Goal: Information Seeking & Learning: Learn about a topic

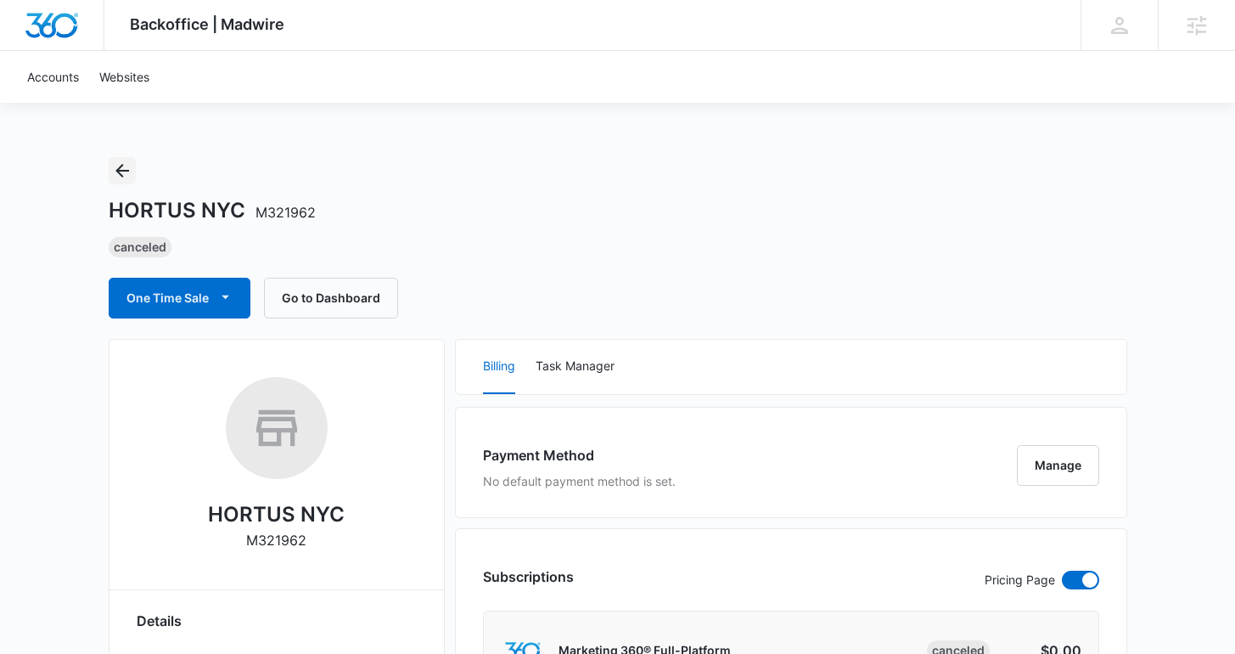
click at [114, 172] on icon "Back" at bounding box center [122, 170] width 20 height 20
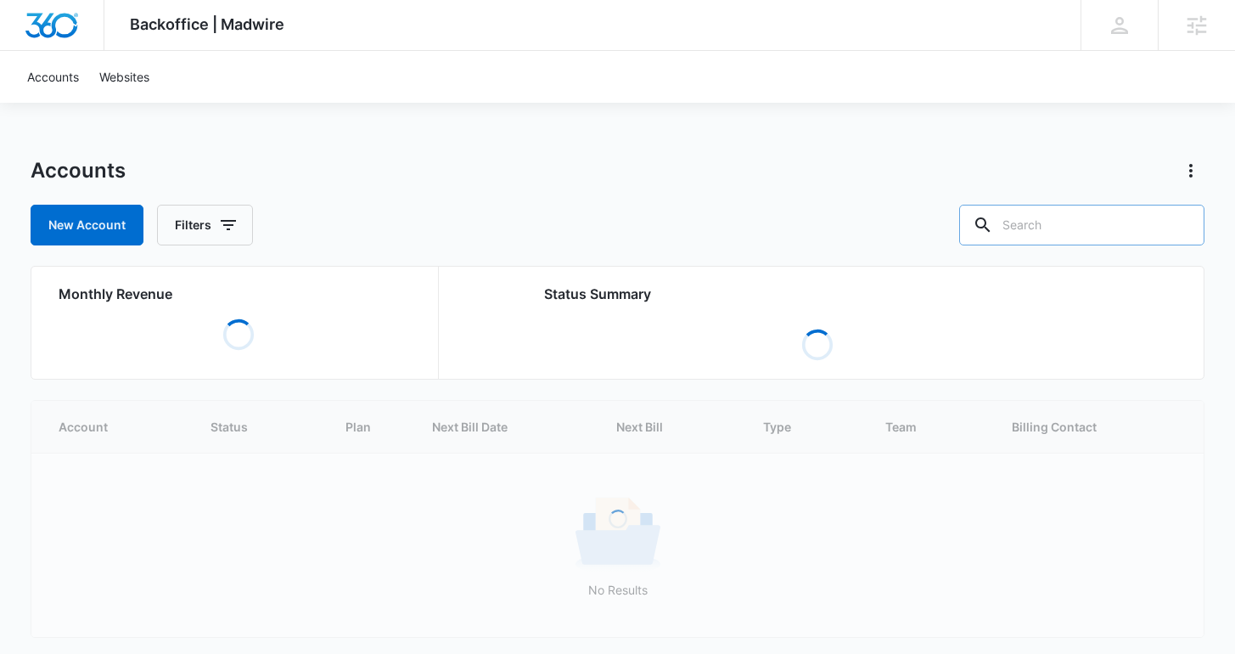
click at [1089, 231] on input "text" at bounding box center [1081, 225] width 245 height 41
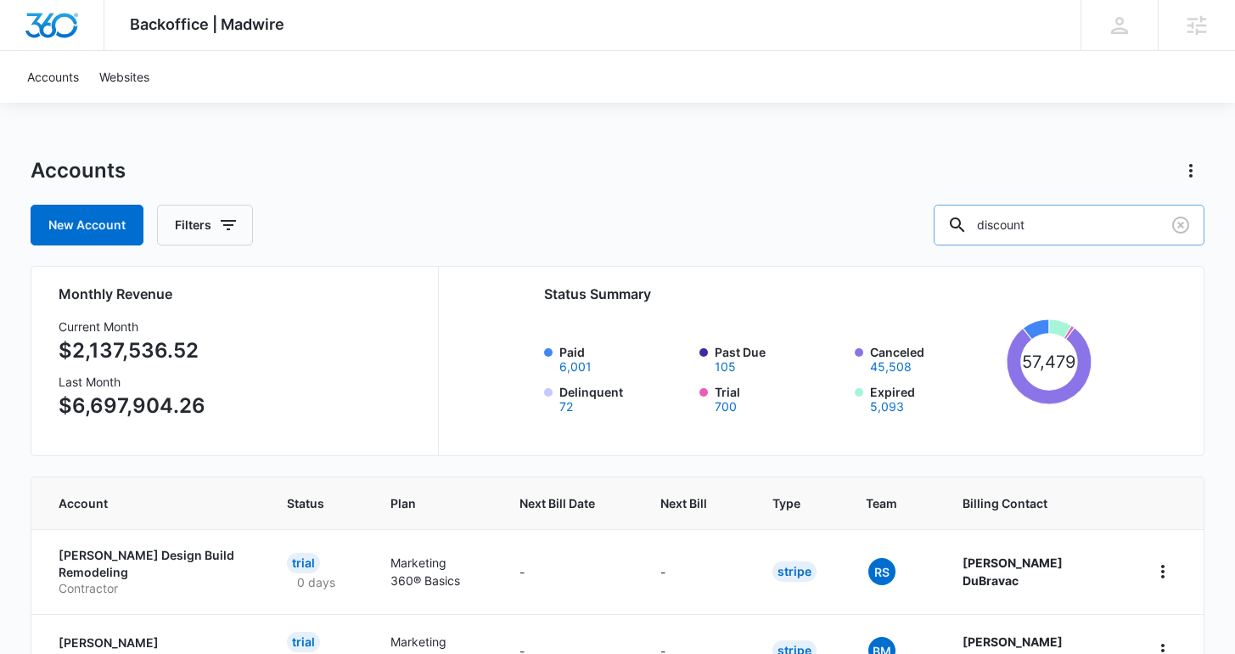
type input "discount"
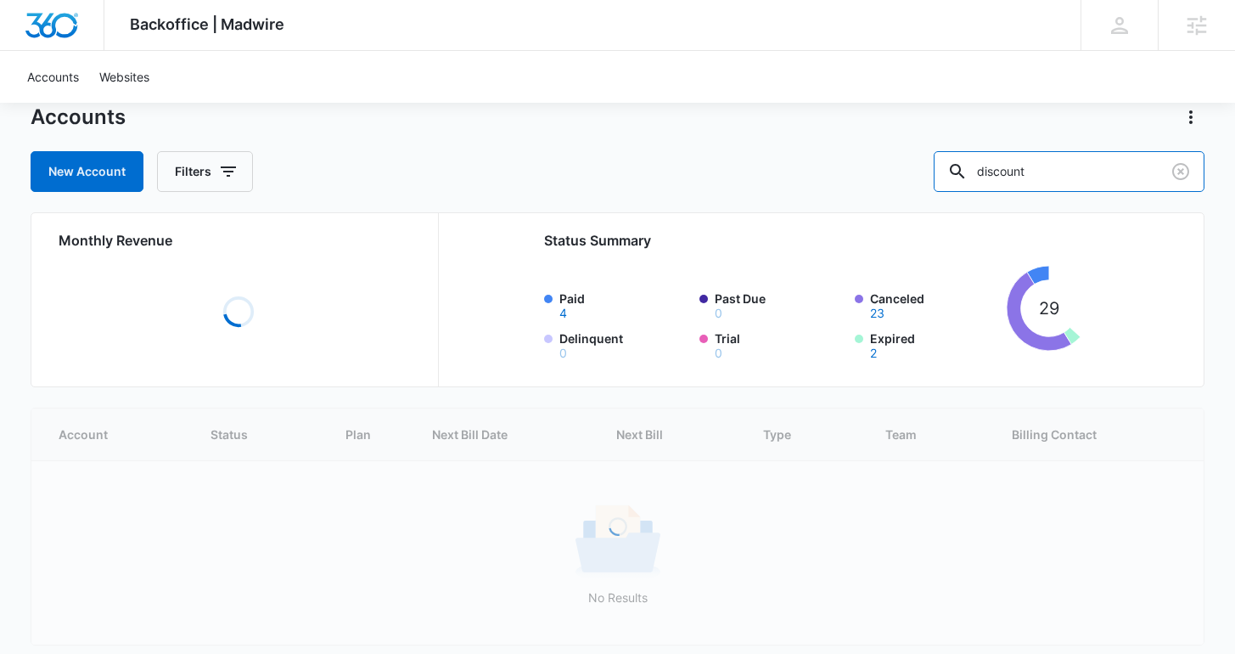
scroll to position [124, 0]
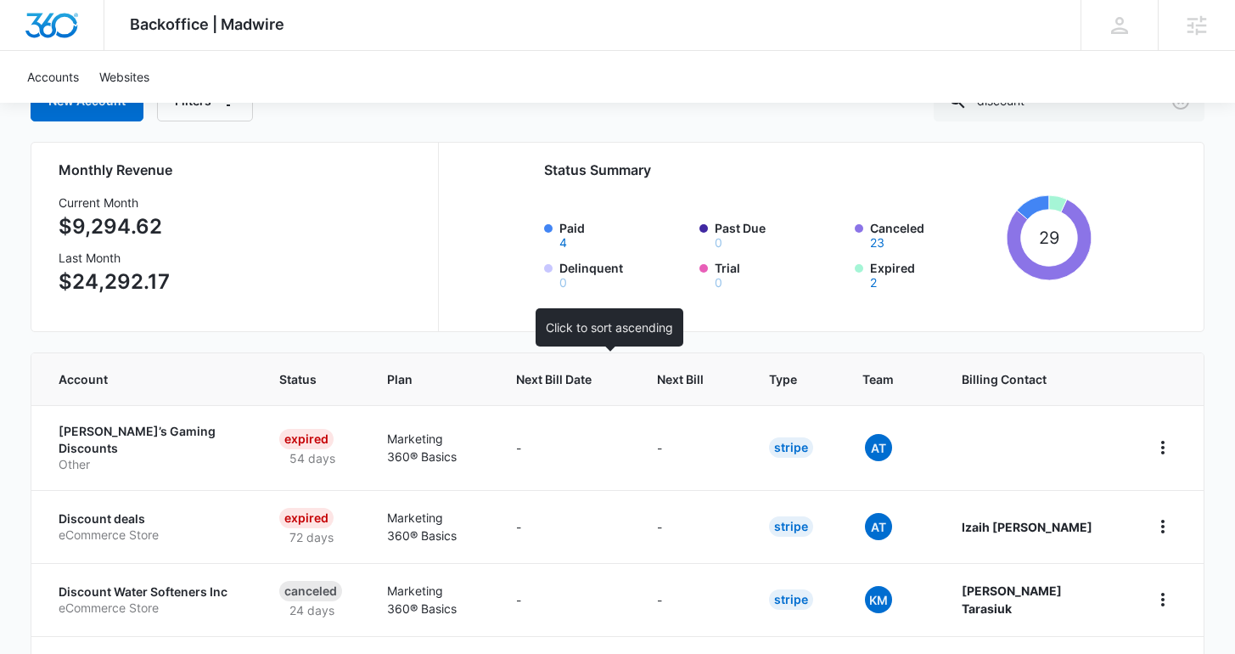
click at [583, 386] on span "Next Bill Date" at bounding box center [554, 379] width 76 height 18
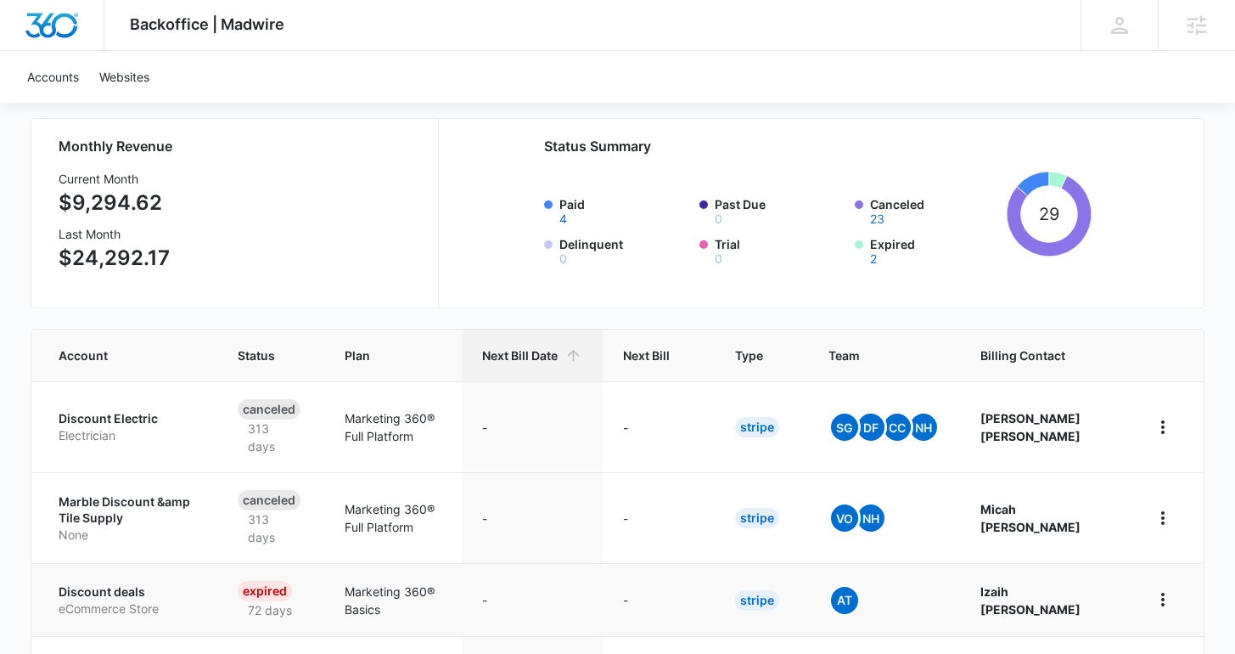
scroll to position [347, 0]
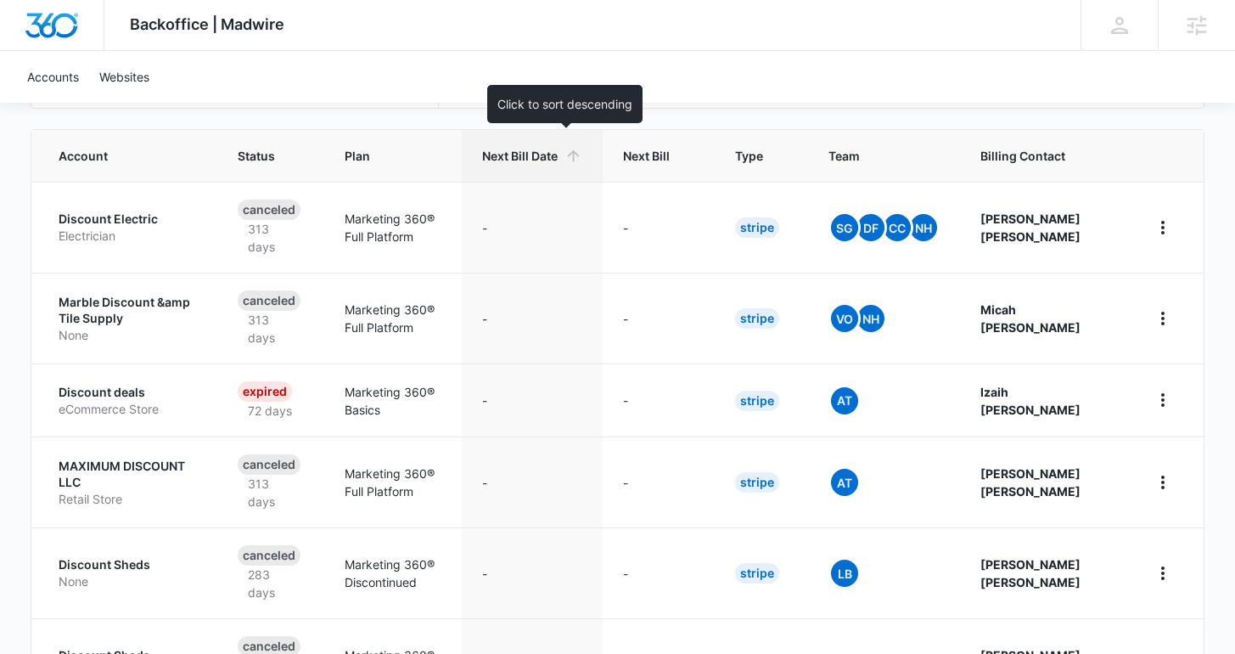
click at [558, 154] on span "Next Bill Date" at bounding box center [520, 156] width 76 height 18
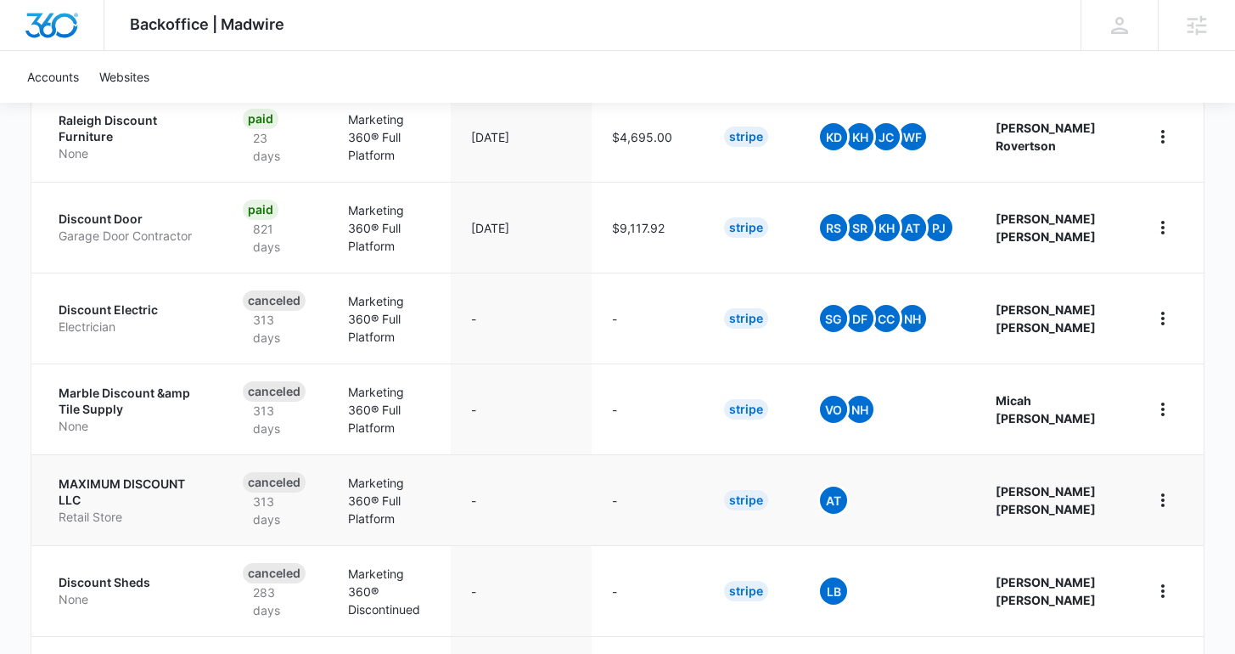
scroll to position [219, 0]
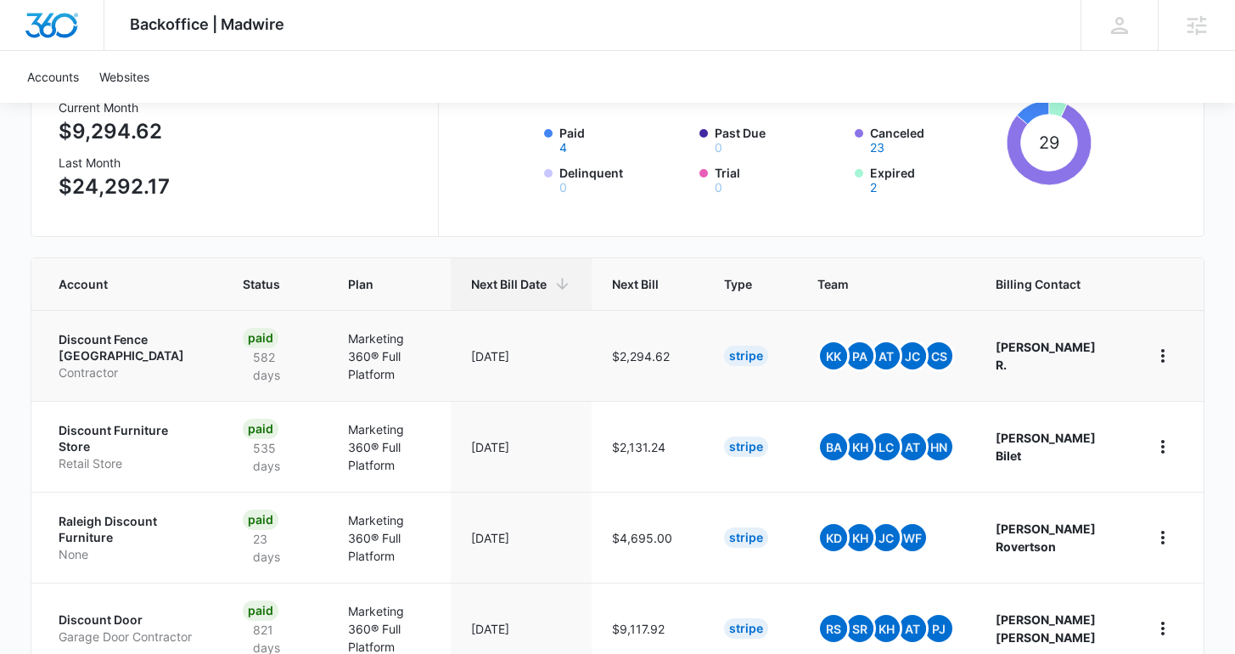
click at [147, 345] on p "Discount Fence [GEOGRAPHIC_DATA]" at bounding box center [130, 347] width 143 height 33
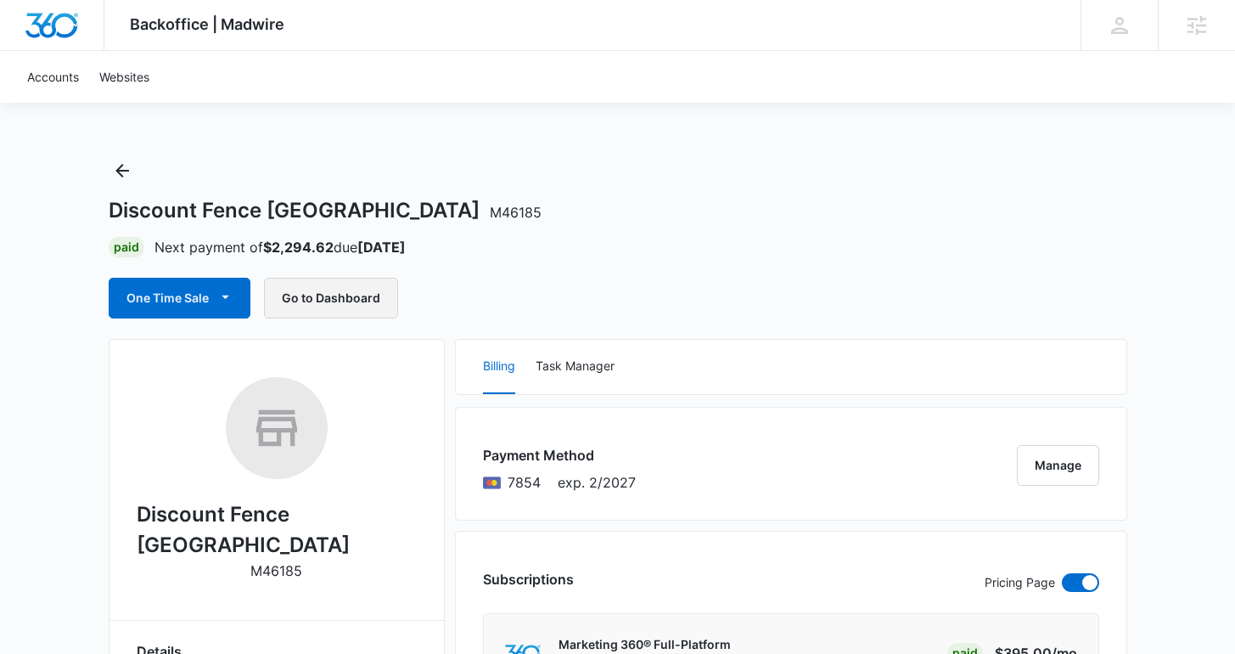
click at [367, 295] on button "Go to Dashboard" at bounding box center [331, 298] width 134 height 41
drag, startPoint x: 269, startPoint y: 242, endPoint x: 334, endPoint y: 249, distance: 64.9
click at [334, 249] on p "Next payment of $2,294.62 due [DATE]" at bounding box center [280, 247] width 251 height 20
click at [1058, 178] on div "Discount Fence USA M46185 Paid Next payment of $2,294.62 due [DATE] One Time Sa…" at bounding box center [618, 237] width 1019 height 161
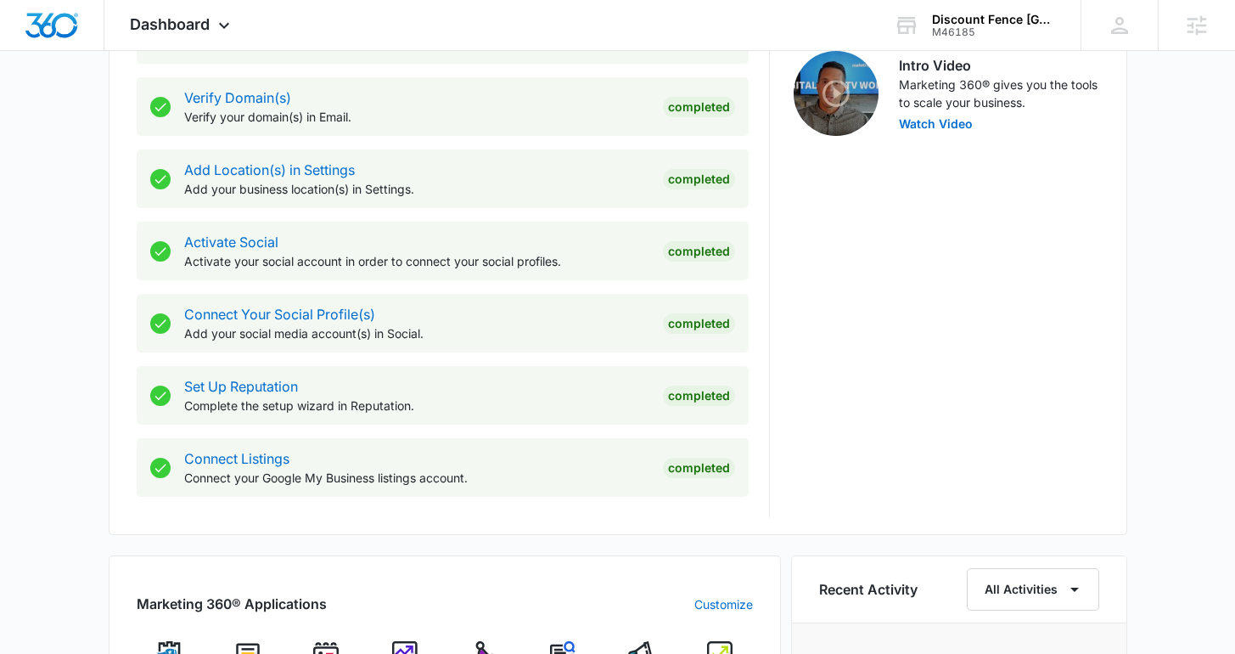
scroll to position [950, 0]
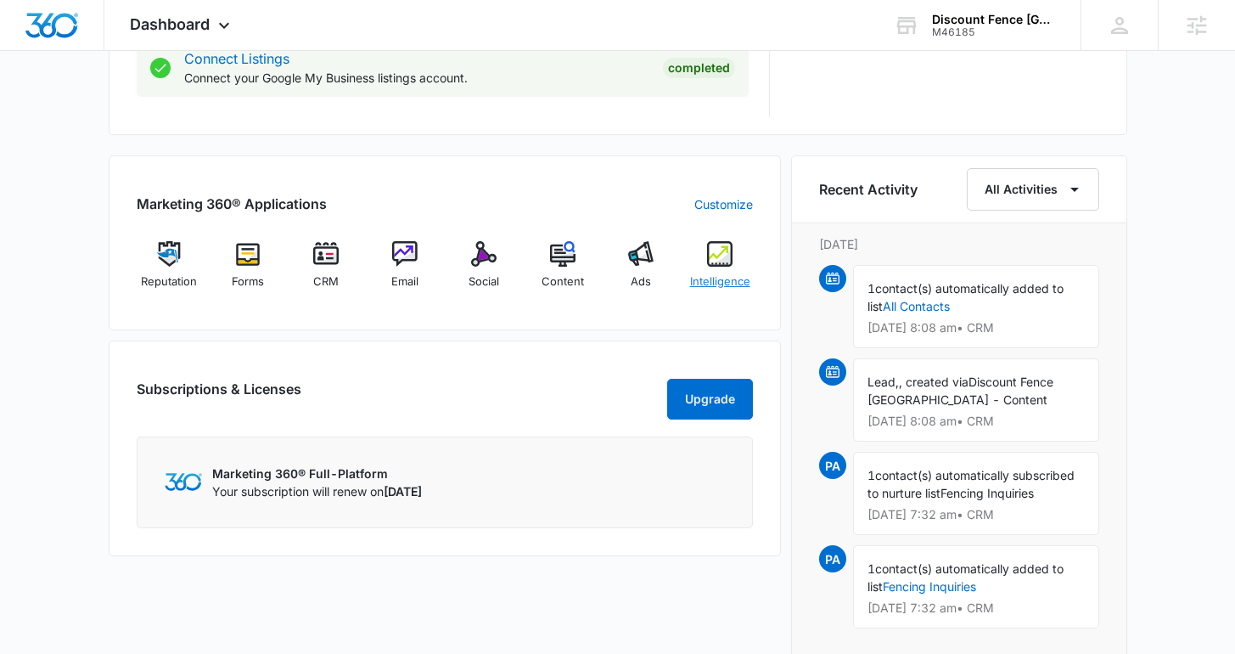
click at [717, 272] on div "Intelligence" at bounding box center [720, 271] width 65 height 61
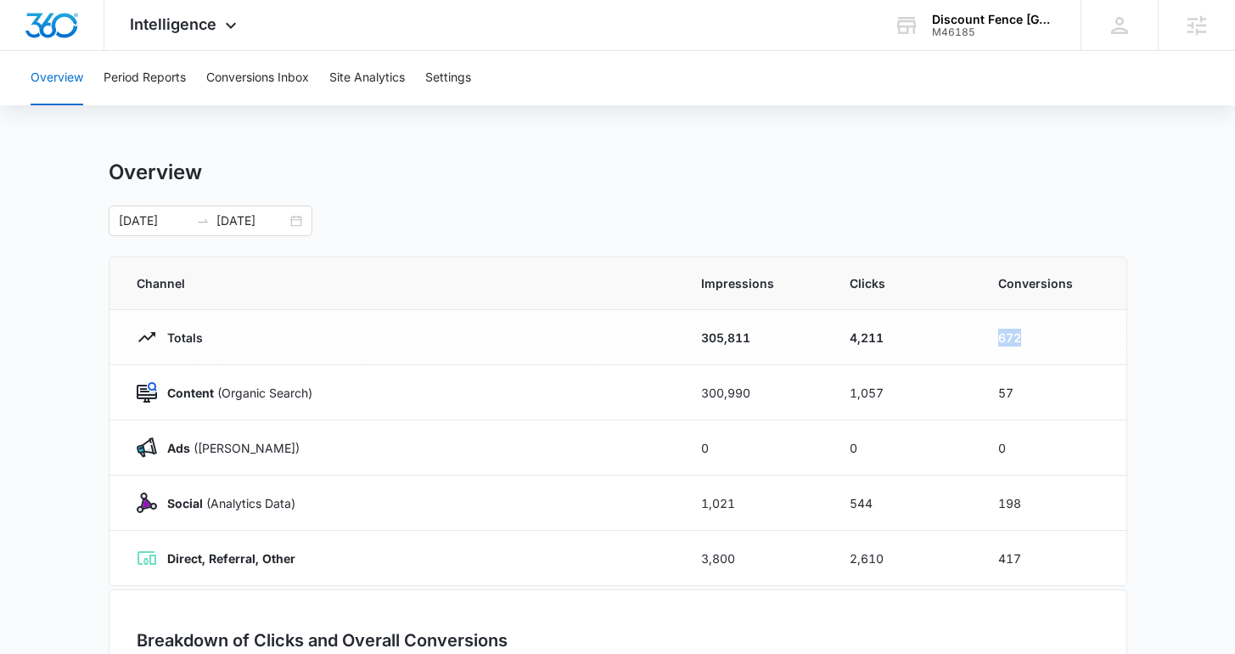
drag, startPoint x: 992, startPoint y: 340, endPoint x: 1063, endPoint y: 338, distance: 70.5
click at [1063, 338] on td "672" at bounding box center [1052, 337] width 149 height 55
click at [1059, 334] on td "672" at bounding box center [1052, 337] width 149 height 55
drag, startPoint x: 986, startPoint y: 326, endPoint x: 1117, endPoint y: 357, distance: 134.5
click at [1117, 357] on td "672" at bounding box center [1052, 337] width 149 height 55
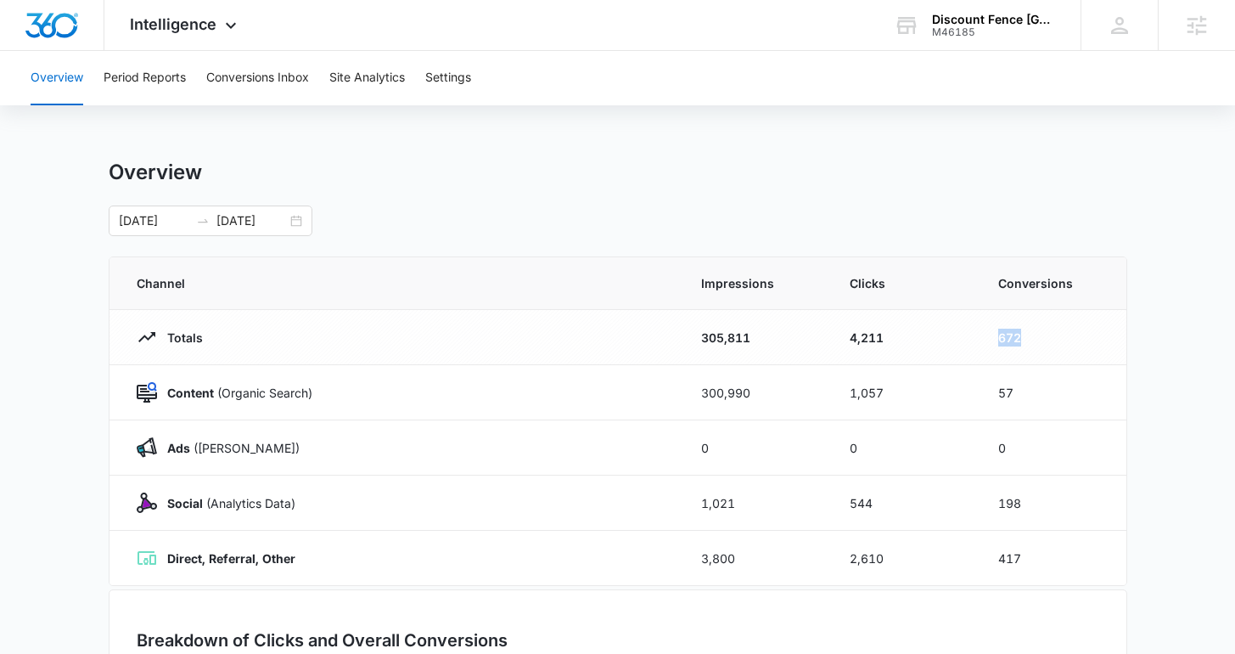
click at [1090, 341] on td "672" at bounding box center [1052, 337] width 149 height 55
drag, startPoint x: 182, startPoint y: 382, endPoint x: 173, endPoint y: 385, distance: 9.1
click at [181, 384] on p "Content (Organic Search)" at bounding box center [234, 393] width 155 height 18
drag, startPoint x: 169, startPoint y: 387, endPoint x: 1084, endPoint y: 400, distance: 915.2
click at [1082, 396] on tr "Content (Organic Search) 300,990 1,057 57" at bounding box center [618, 392] width 1017 height 55
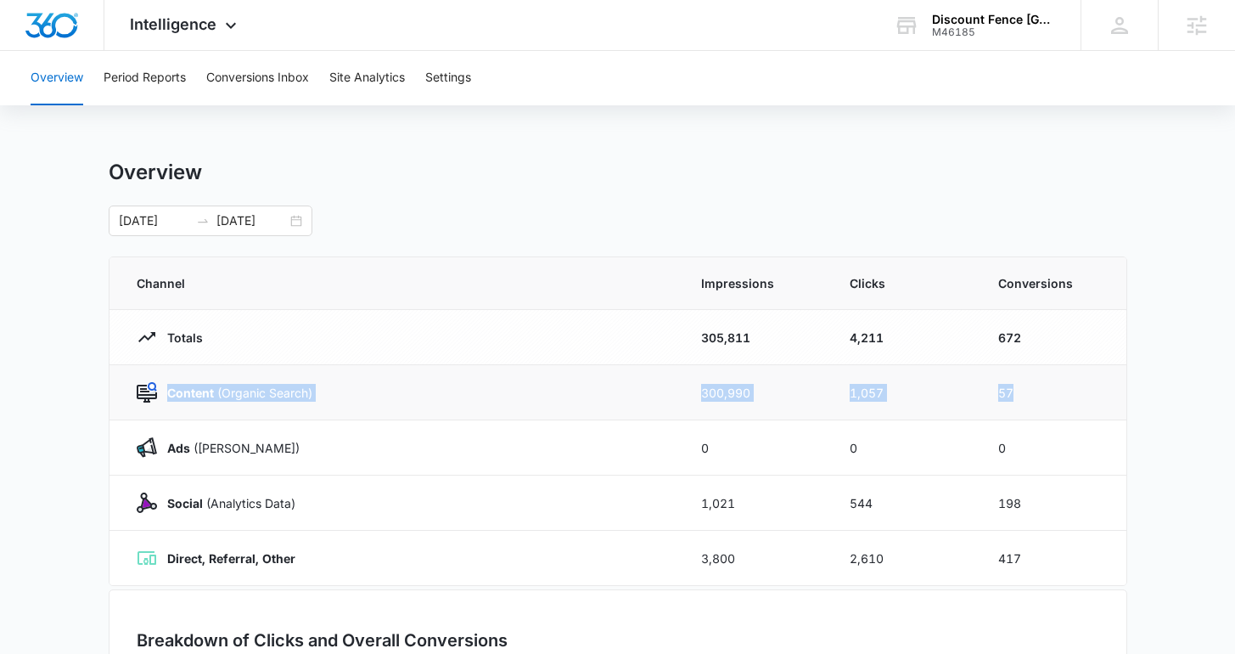
click at [1053, 387] on td "57" at bounding box center [1052, 392] width 149 height 55
drag, startPoint x: 165, startPoint y: 503, endPoint x: 501, endPoint y: 495, distance: 336.3
click at [508, 489] on td "Social (Analytics Data)" at bounding box center [395, 502] width 571 height 55
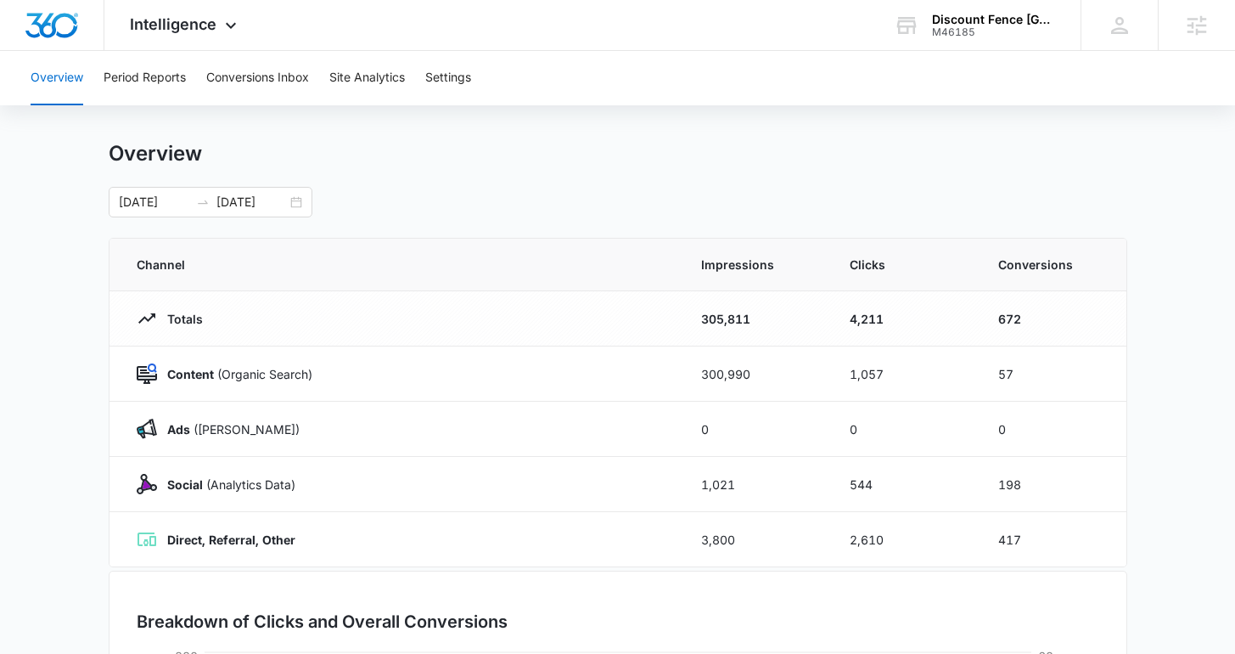
scroll to position [122, 0]
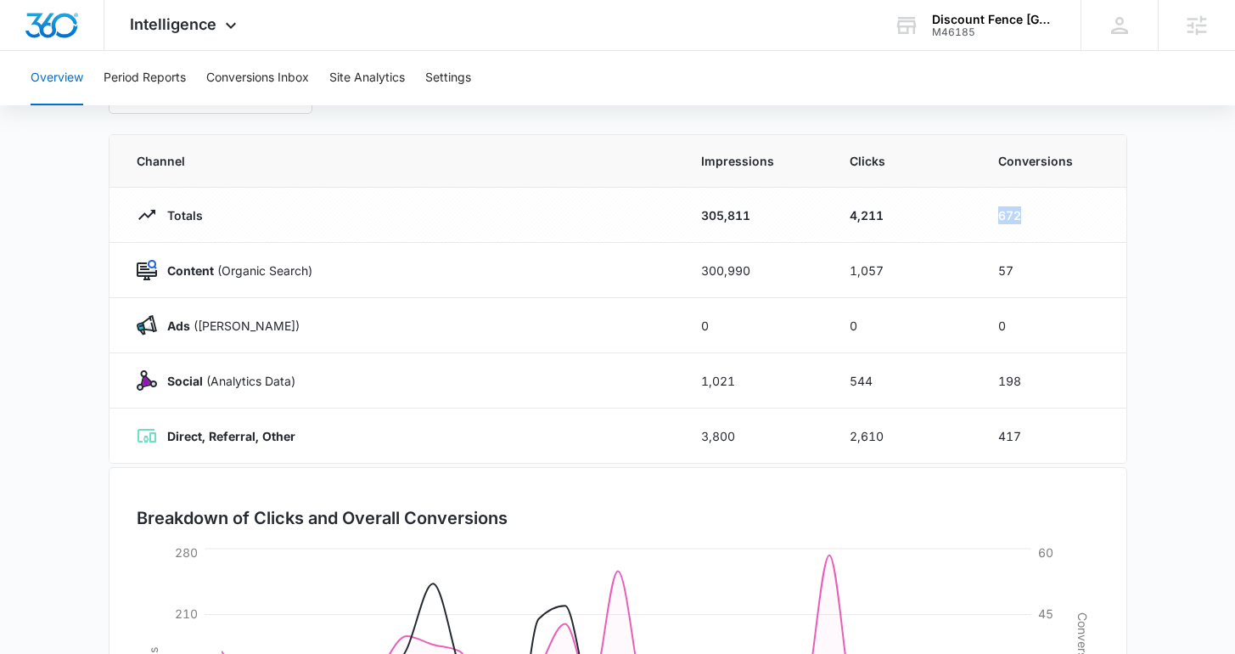
drag, startPoint x: 995, startPoint y: 214, endPoint x: 1064, endPoint y: 219, distance: 69.0
click at [1064, 219] on td "672" at bounding box center [1052, 215] width 149 height 55
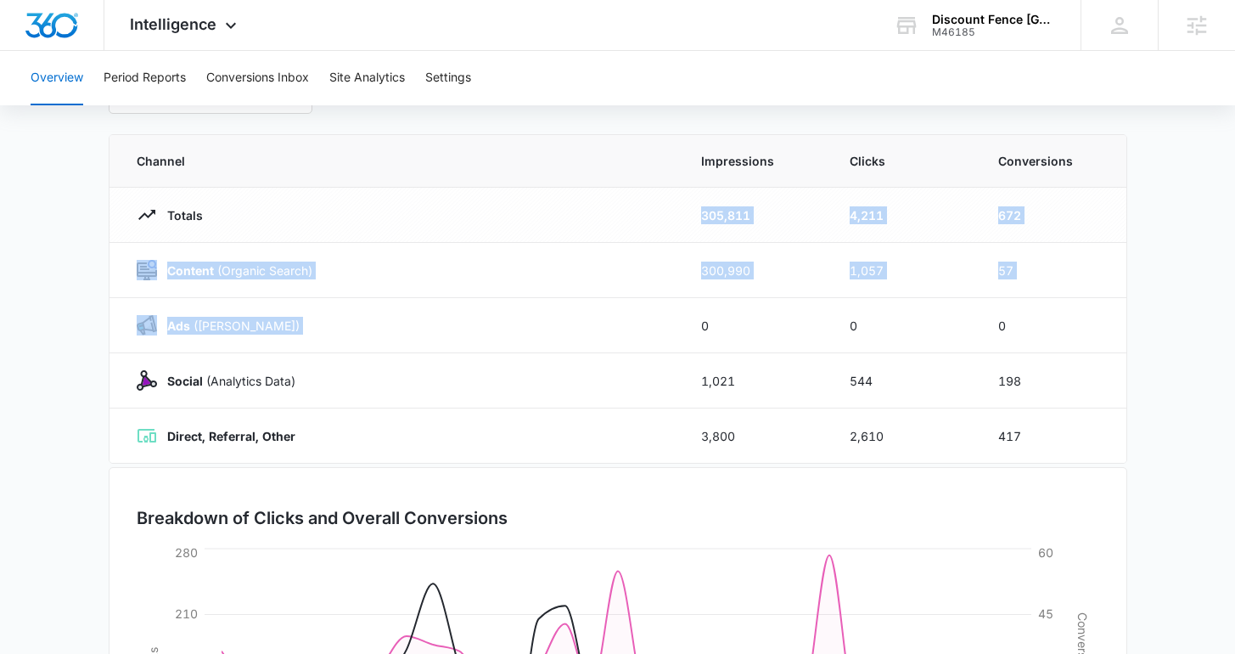
click at [527, 228] on tbody "Totals 305,811 4,211 672 Content (Organic Search) 300,990 1,057 57 Ads (Ad Camp…" at bounding box center [618, 326] width 1017 height 276
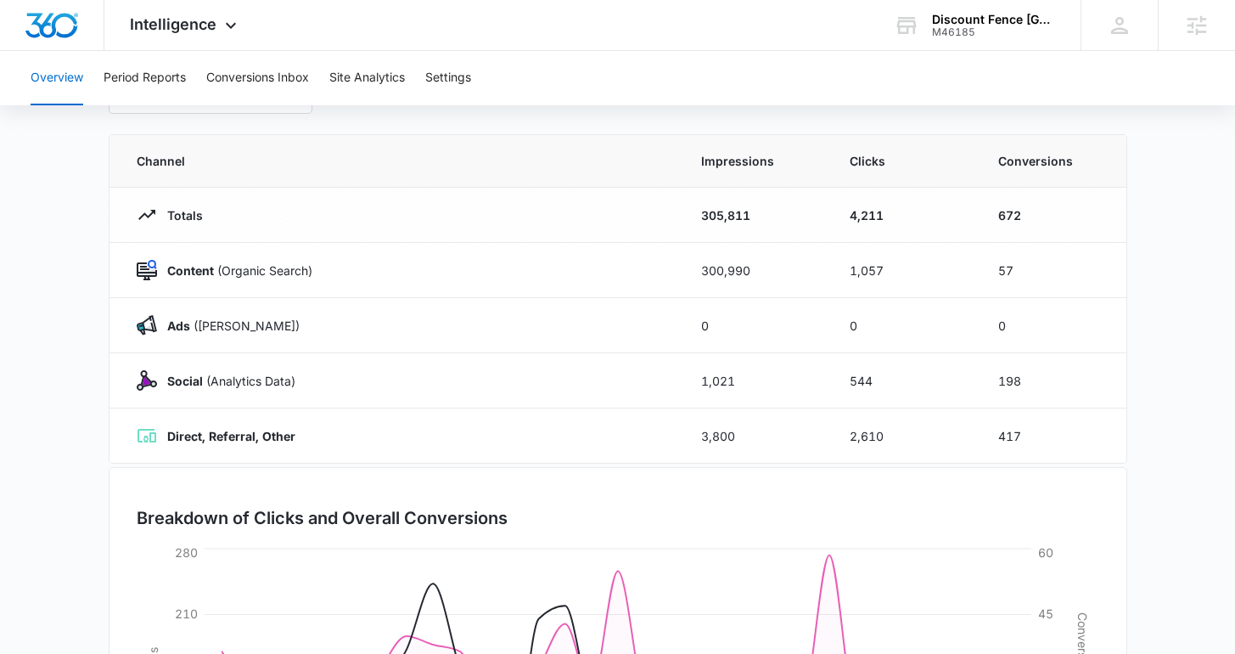
click at [368, 130] on div "Overview 08/12/2025 09/11/2025 Channel Impressions Clicks Conversions Totals 30…" at bounding box center [618, 482] width 1019 height 891
click at [281, 70] on button "Conversions Inbox" at bounding box center [257, 78] width 103 height 54
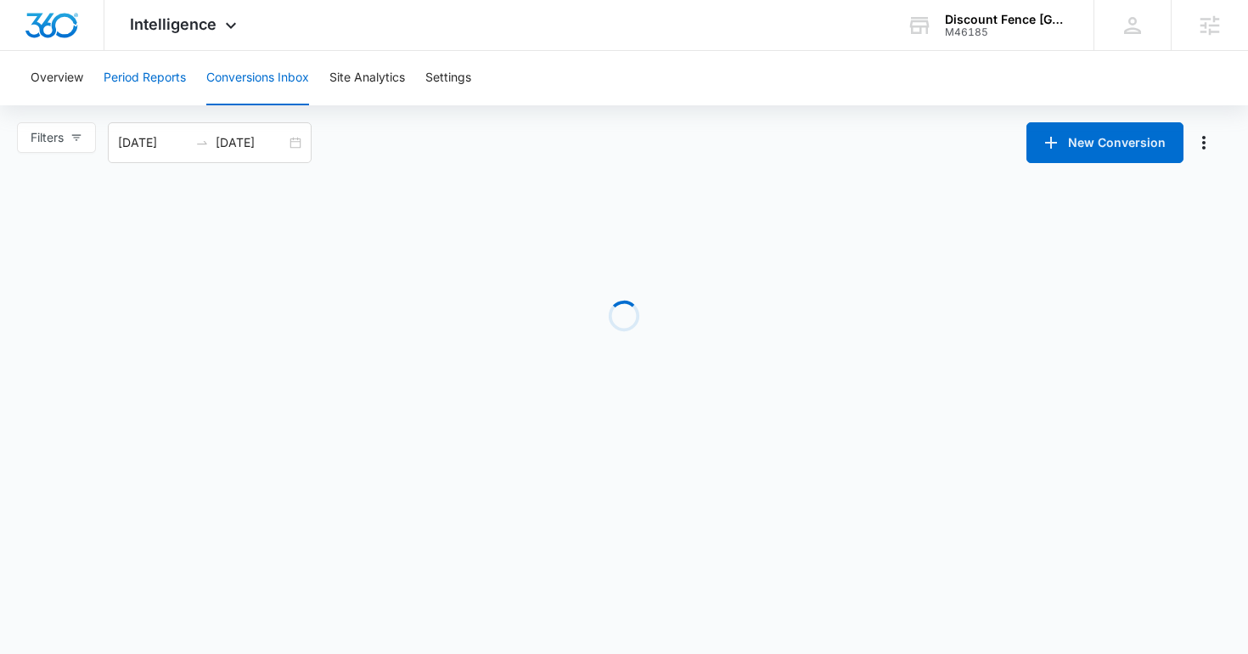
click at [126, 76] on button "Period Reports" at bounding box center [145, 78] width 82 height 54
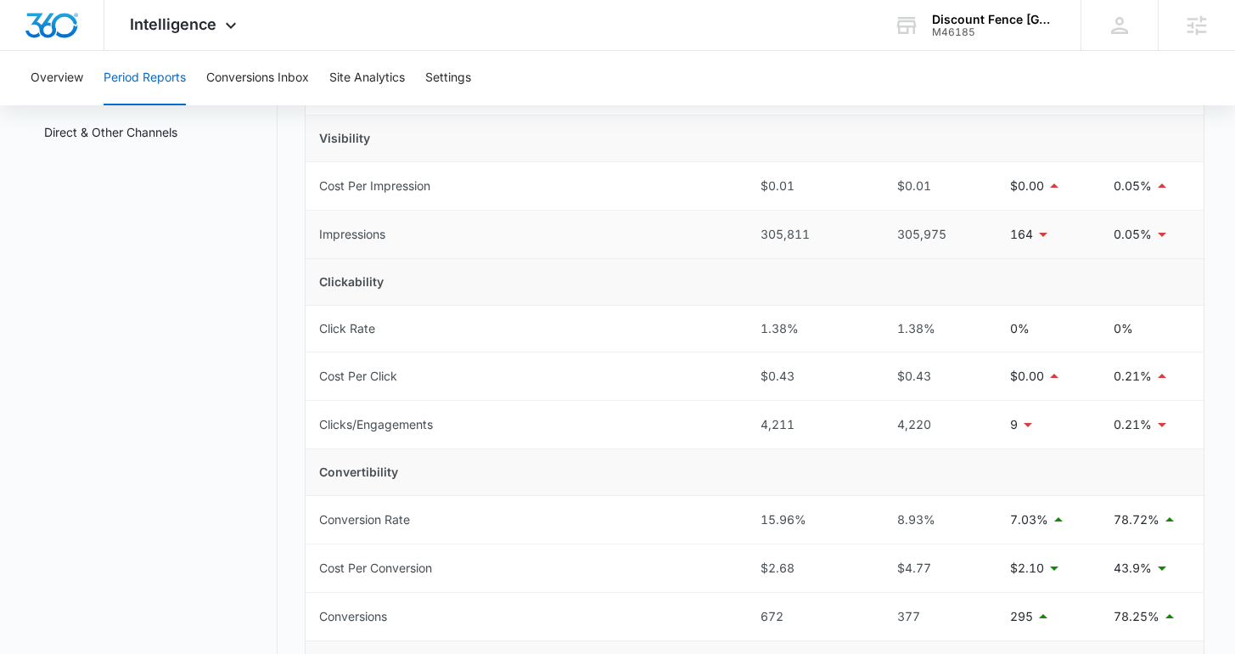
scroll to position [250, 0]
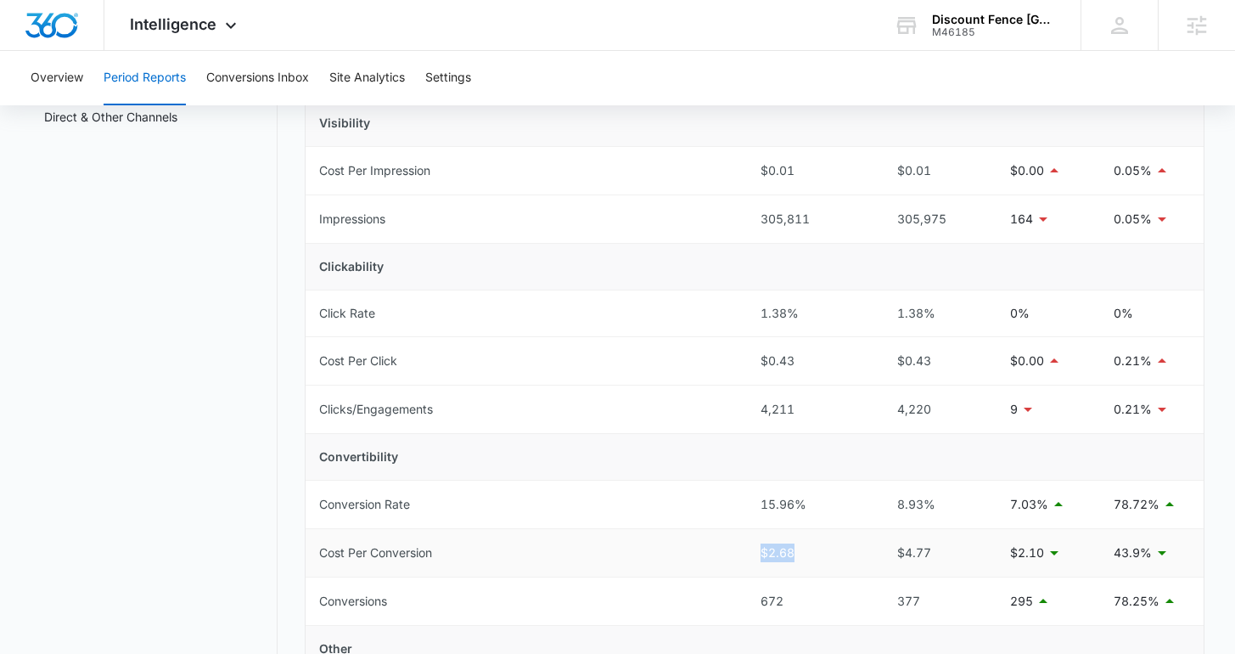
drag, startPoint x: 761, startPoint y: 551, endPoint x: 821, endPoint y: 553, distance: 60.3
click at [821, 553] on div "$2.68" at bounding box center [810, 552] width 98 height 19
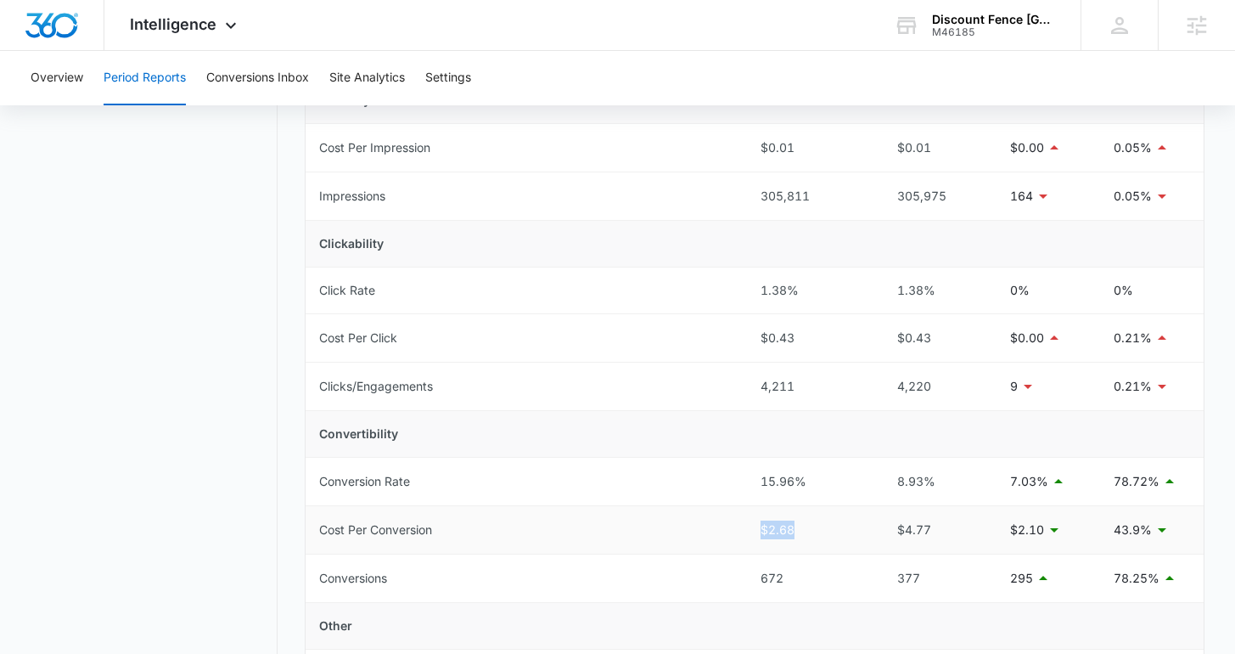
scroll to position [282, 0]
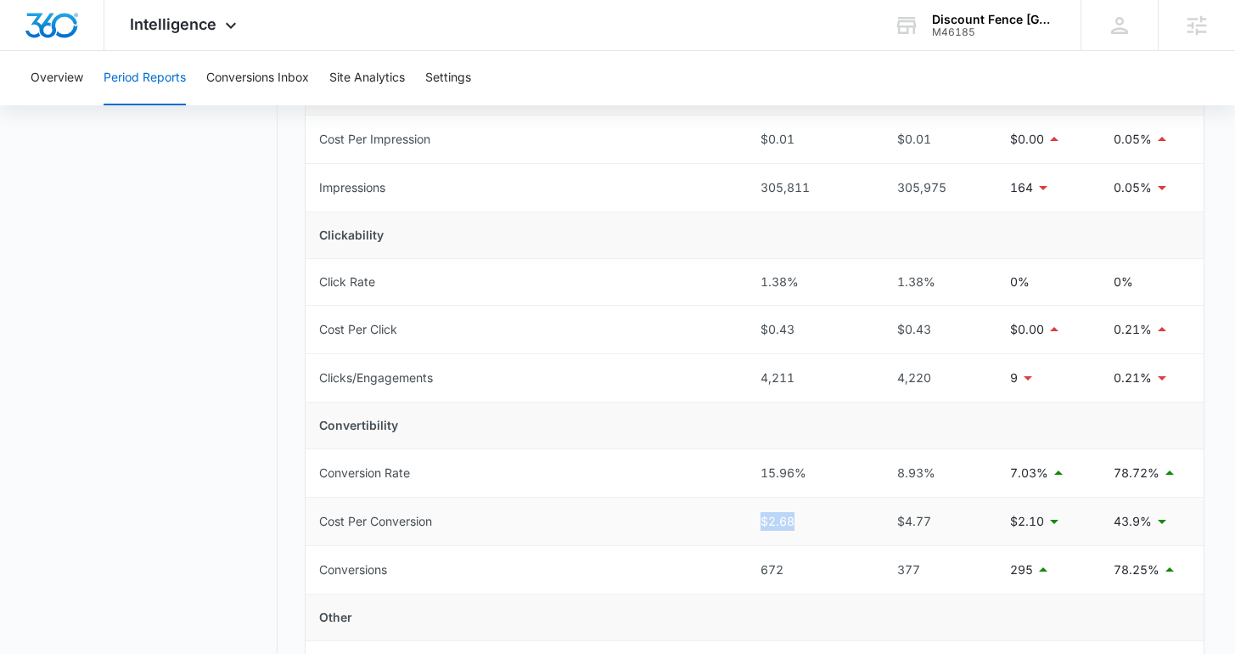
click at [801, 513] on div "$2.68" at bounding box center [810, 521] width 98 height 19
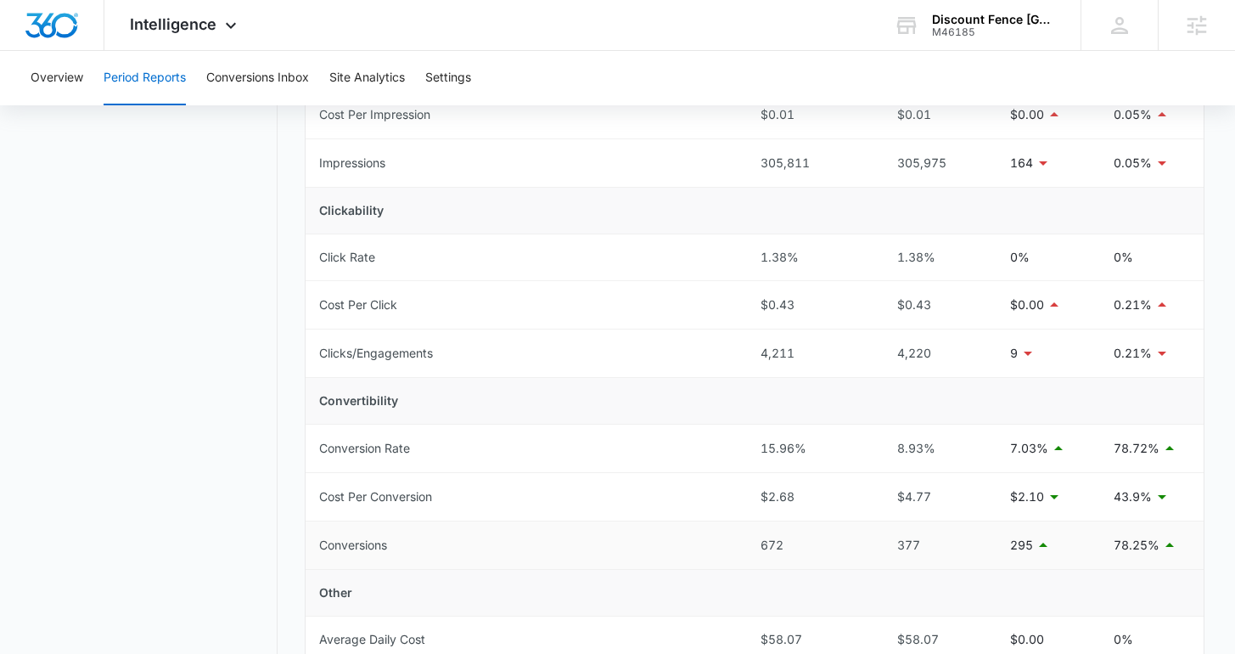
scroll to position [407, 0]
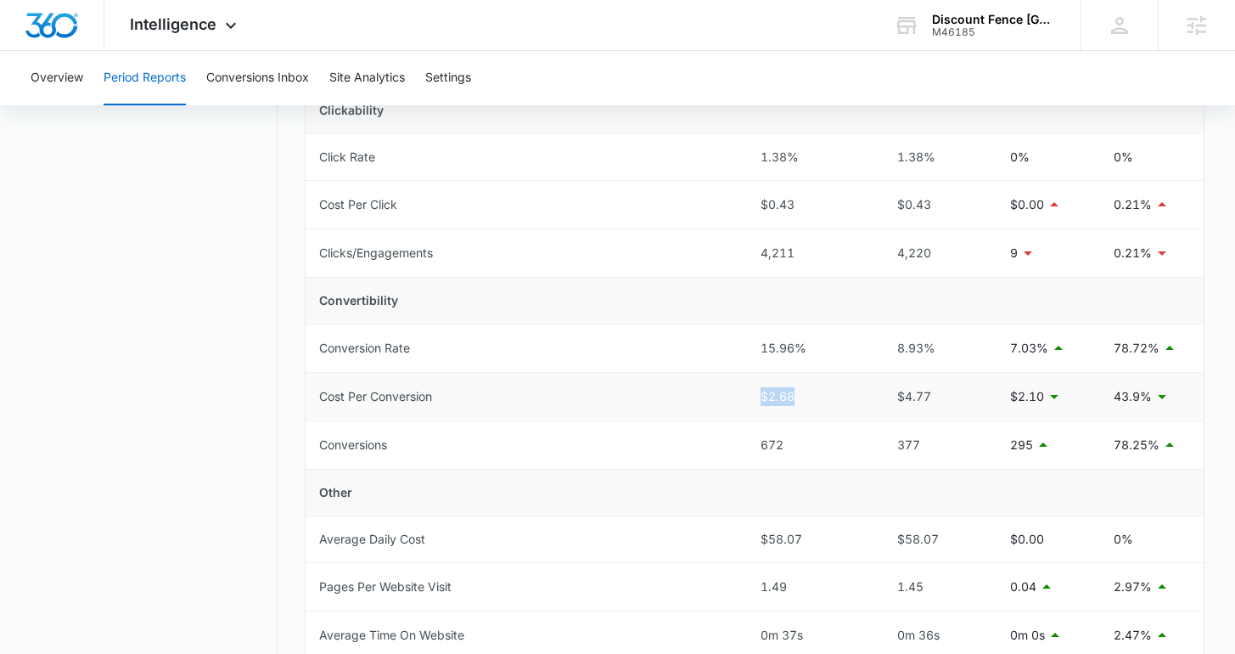
drag, startPoint x: 761, startPoint y: 386, endPoint x: 839, endPoint y: 392, distance: 77.5
click at [839, 392] on div "$2.68" at bounding box center [810, 396] width 98 height 19
click at [834, 396] on div "$2.68" at bounding box center [810, 396] width 98 height 19
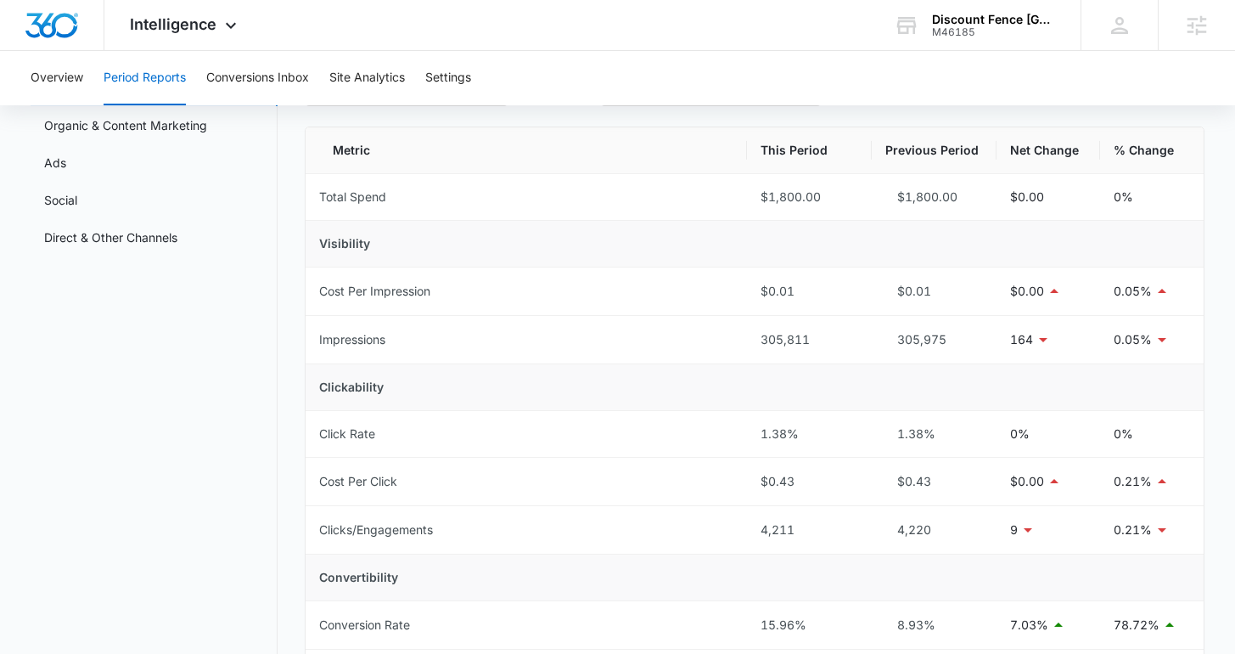
scroll to position [0, 0]
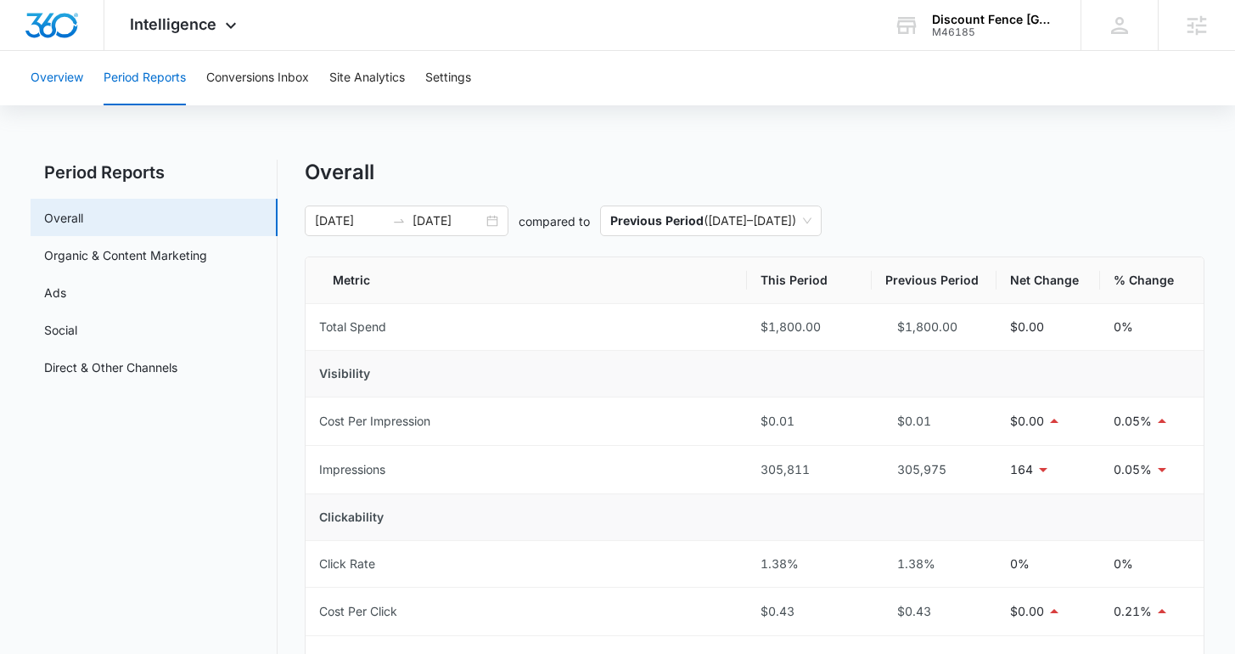
click at [66, 87] on button "Overview" at bounding box center [57, 78] width 53 height 54
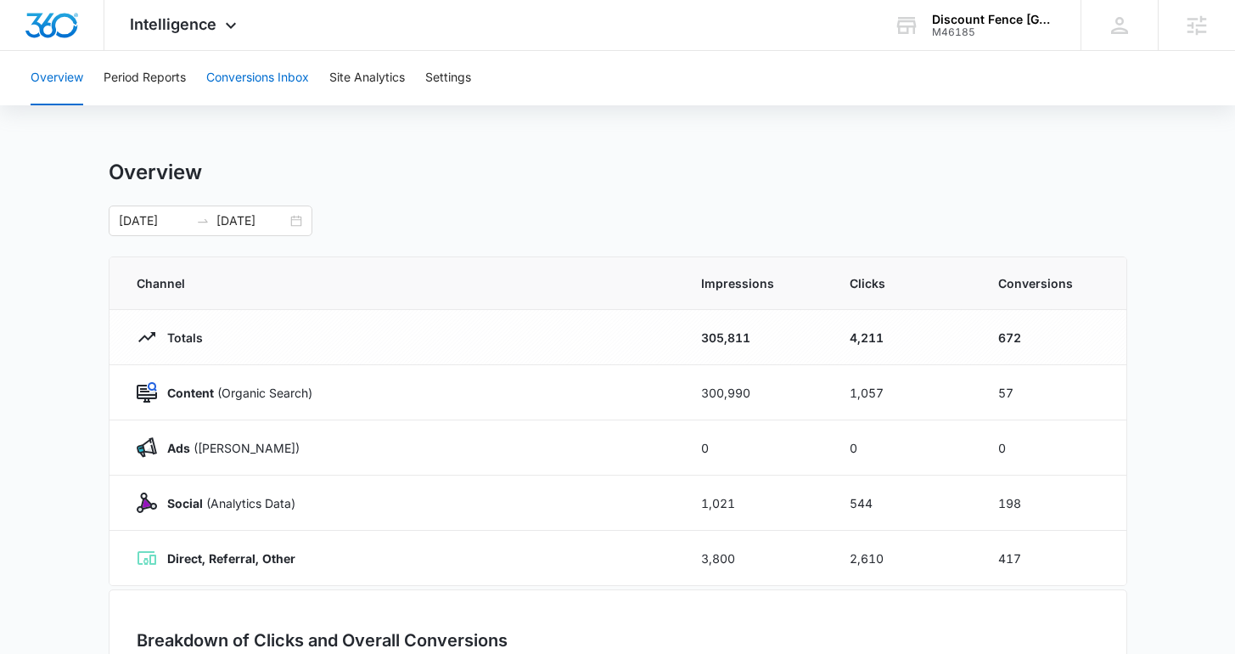
click at [289, 76] on button "Conversions Inbox" at bounding box center [257, 78] width 103 height 54
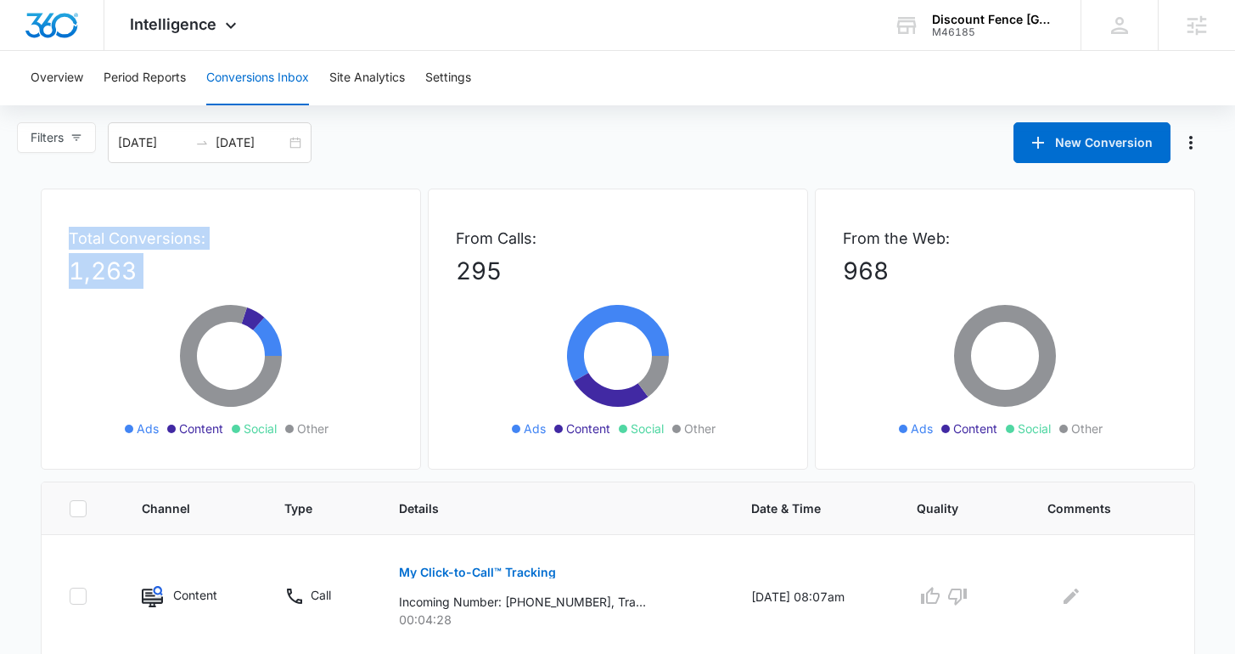
drag, startPoint x: 66, startPoint y: 231, endPoint x: 357, endPoint y: 320, distance: 303.7
click at [357, 320] on div "Total Conversions: 1,263 Ads Content Social Other" at bounding box center [231, 328] width 380 height 281
click at [342, 296] on icon at bounding box center [231, 365] width 255 height 153
drag, startPoint x: 460, startPoint y: 267, endPoint x: 529, endPoint y: 270, distance: 68.8
click at [529, 270] on p "295" at bounding box center [618, 271] width 324 height 36
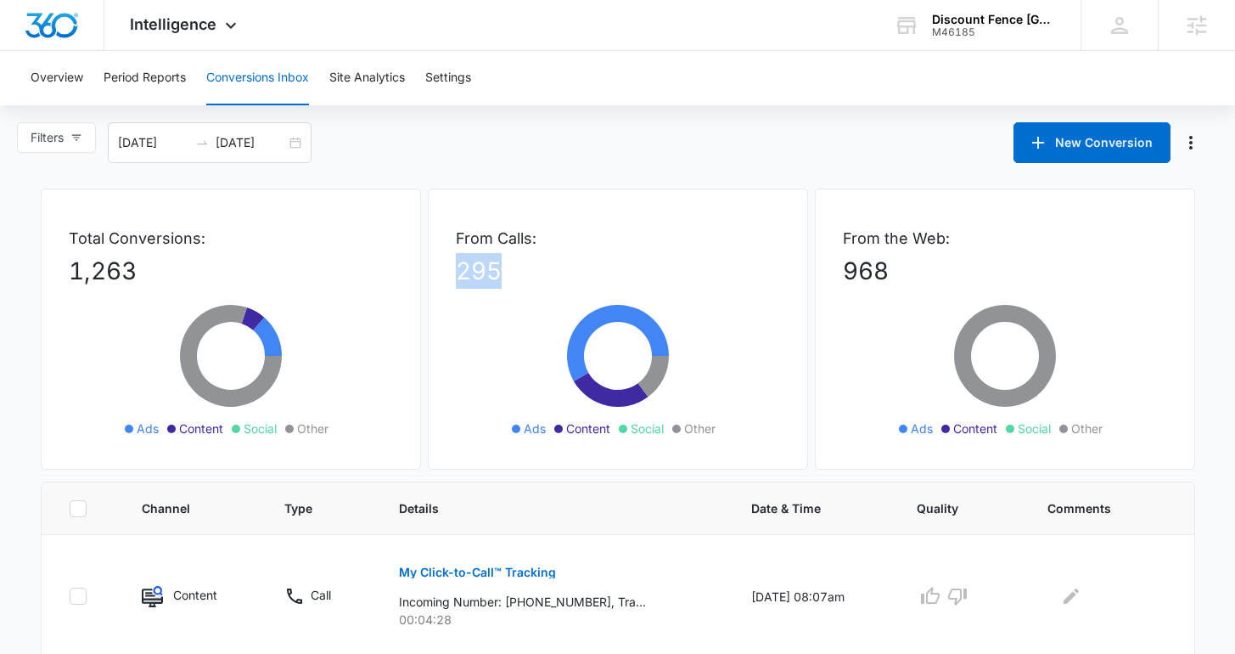
click at [529, 270] on p "295" at bounding box center [618, 271] width 324 height 36
drag, startPoint x: 847, startPoint y: 272, endPoint x: 941, endPoint y: 280, distance: 94.6
click at [941, 280] on p "968" at bounding box center [1005, 271] width 324 height 36
click at [940, 280] on p "968" at bounding box center [1005, 271] width 324 height 36
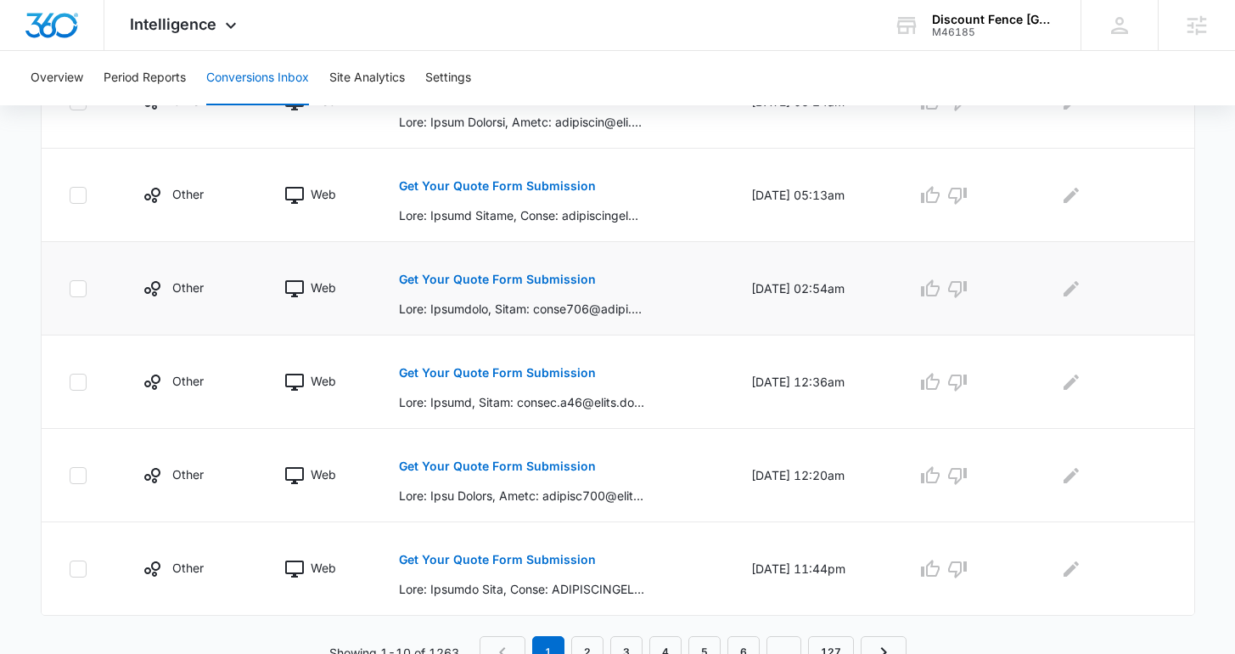
scroll to position [897, 0]
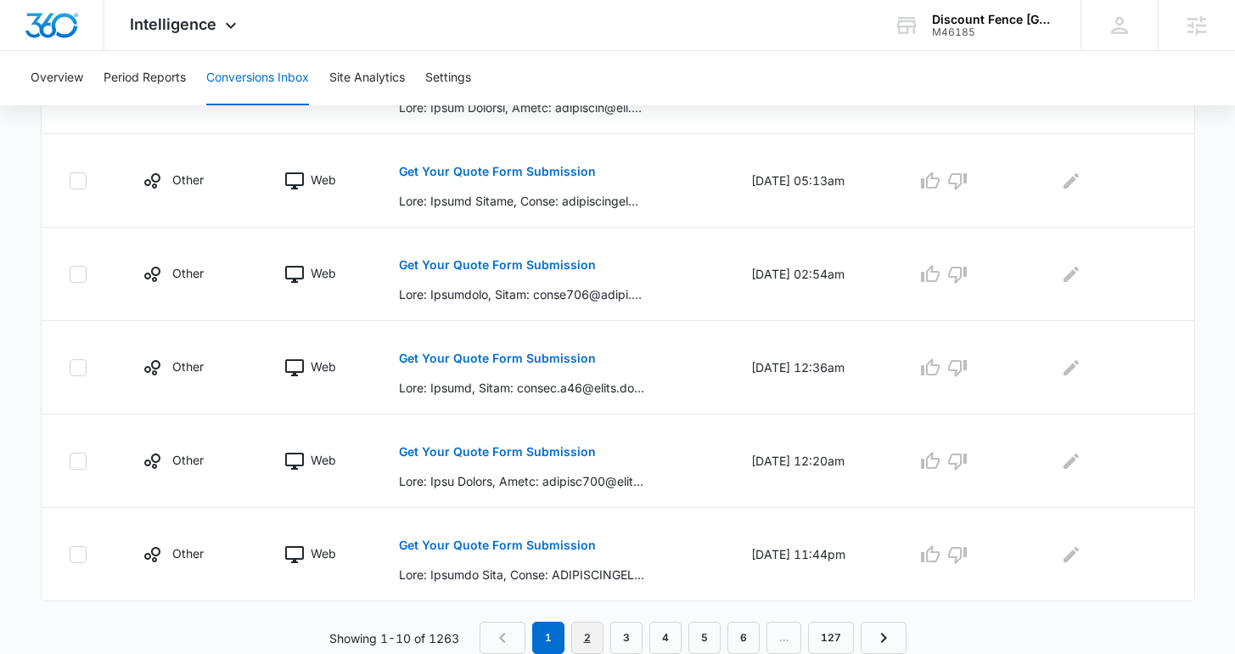
click at [582, 632] on link "2" at bounding box center [587, 637] width 32 height 32
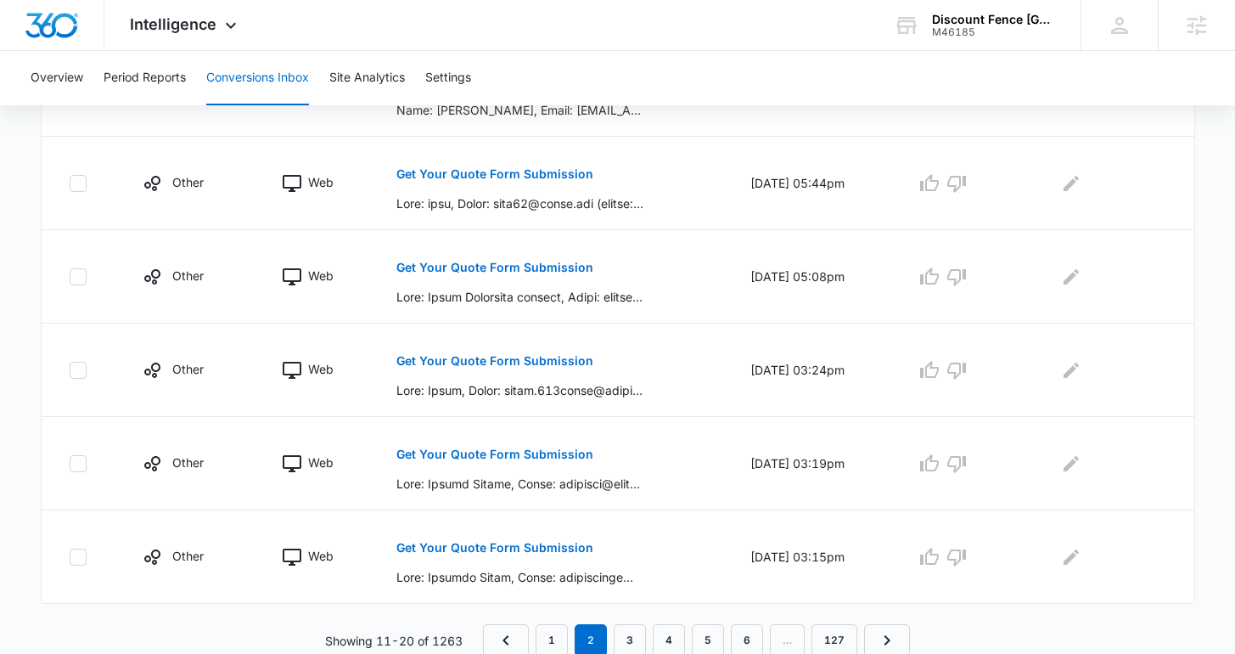
scroll to position [868, 0]
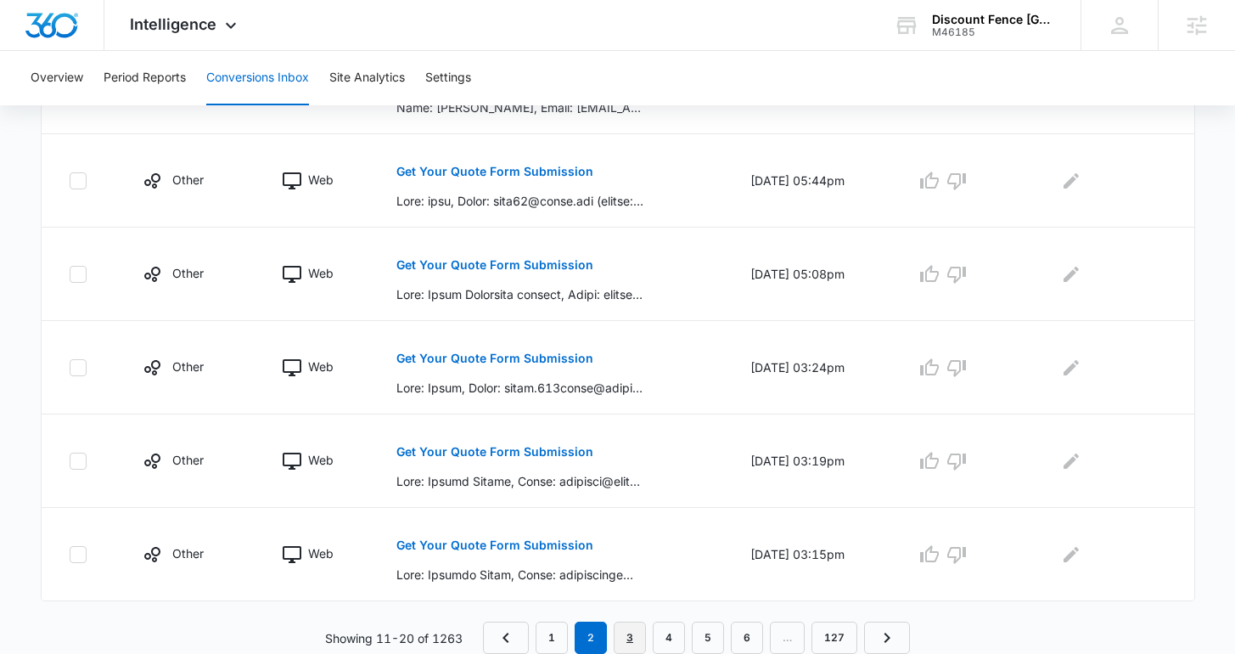
click at [633, 635] on link "3" at bounding box center [630, 637] width 32 height 32
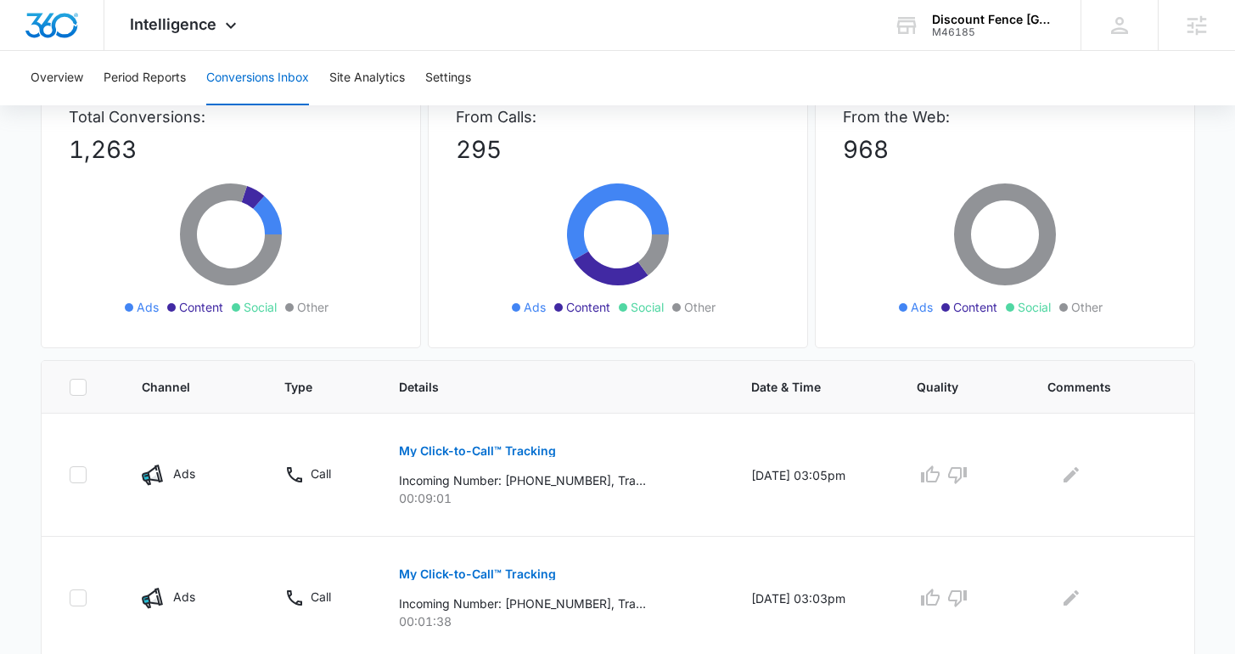
scroll to position [18, 0]
